Goal: Information Seeking & Learning: Check status

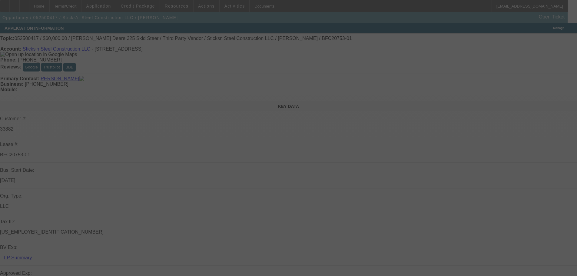
select select "0"
select select "6"
select select "0"
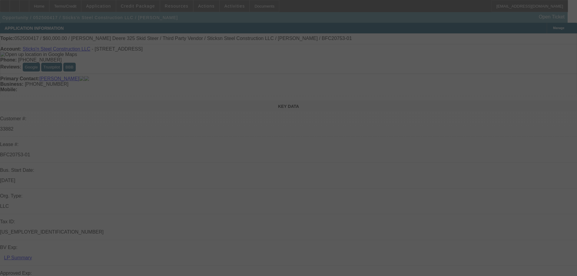
select select "0"
select select "6"
select select "0"
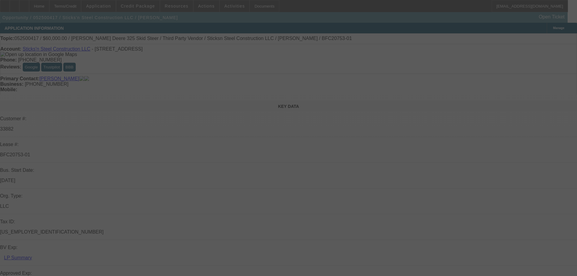
select select "0"
select select "6"
select select "0"
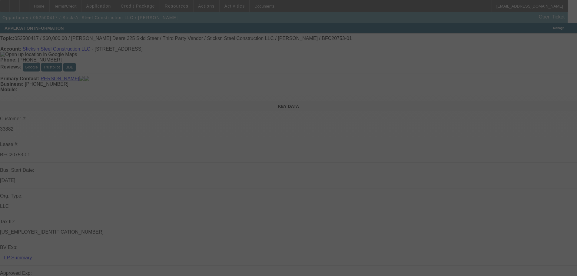
select select "6"
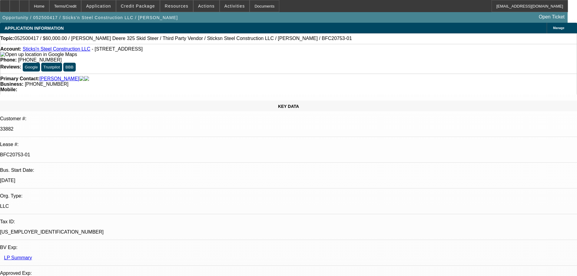
scroll to position [61, 0]
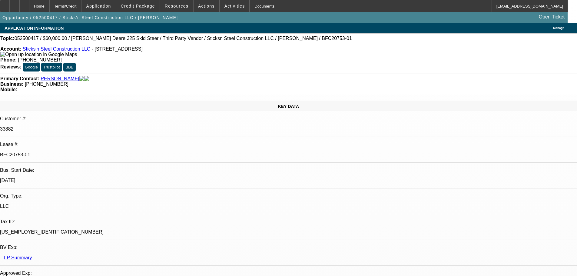
scroll to position [1099, 0]
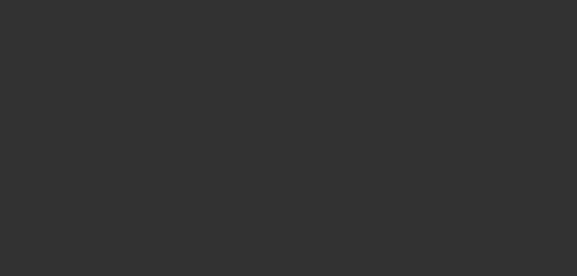
select select "3"
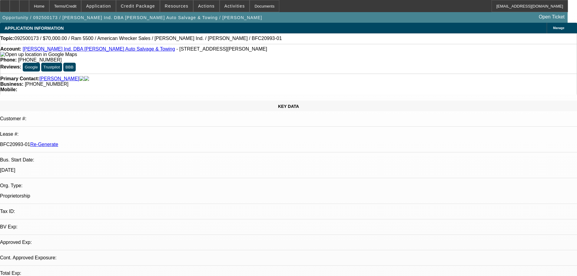
select select "0"
select select "2"
select select "0"
select select "2"
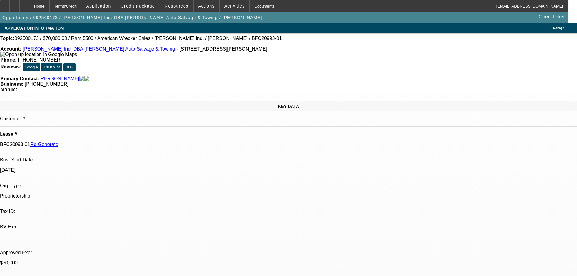
click at [253, 2] on div "Documents" at bounding box center [264, 6] width 30 height 12
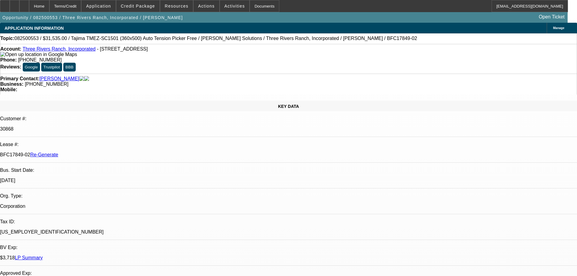
select select "3"
select select "0"
select select "2"
select select "0.1"
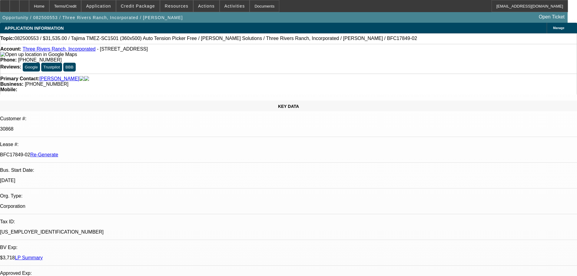
select select "4"
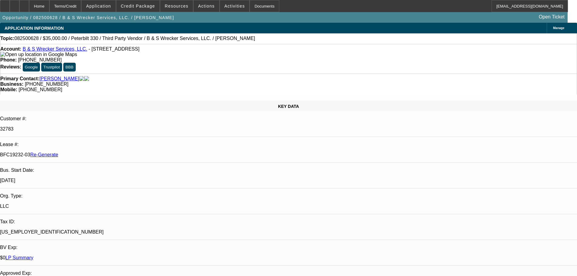
select select "3"
select select "0"
select select "6"
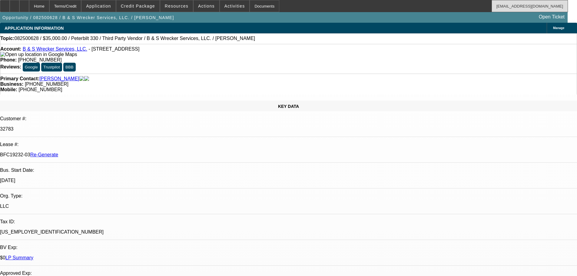
scroll to position [121, 0]
select select "3"
select select "0"
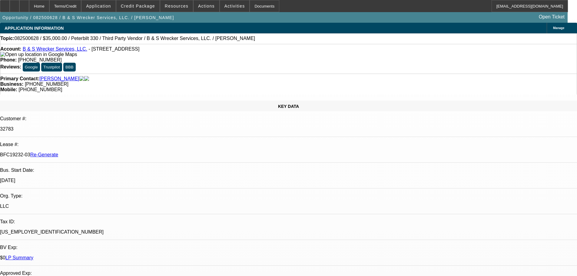
select select "6"
